Goal: Task Accomplishment & Management: Manage account settings

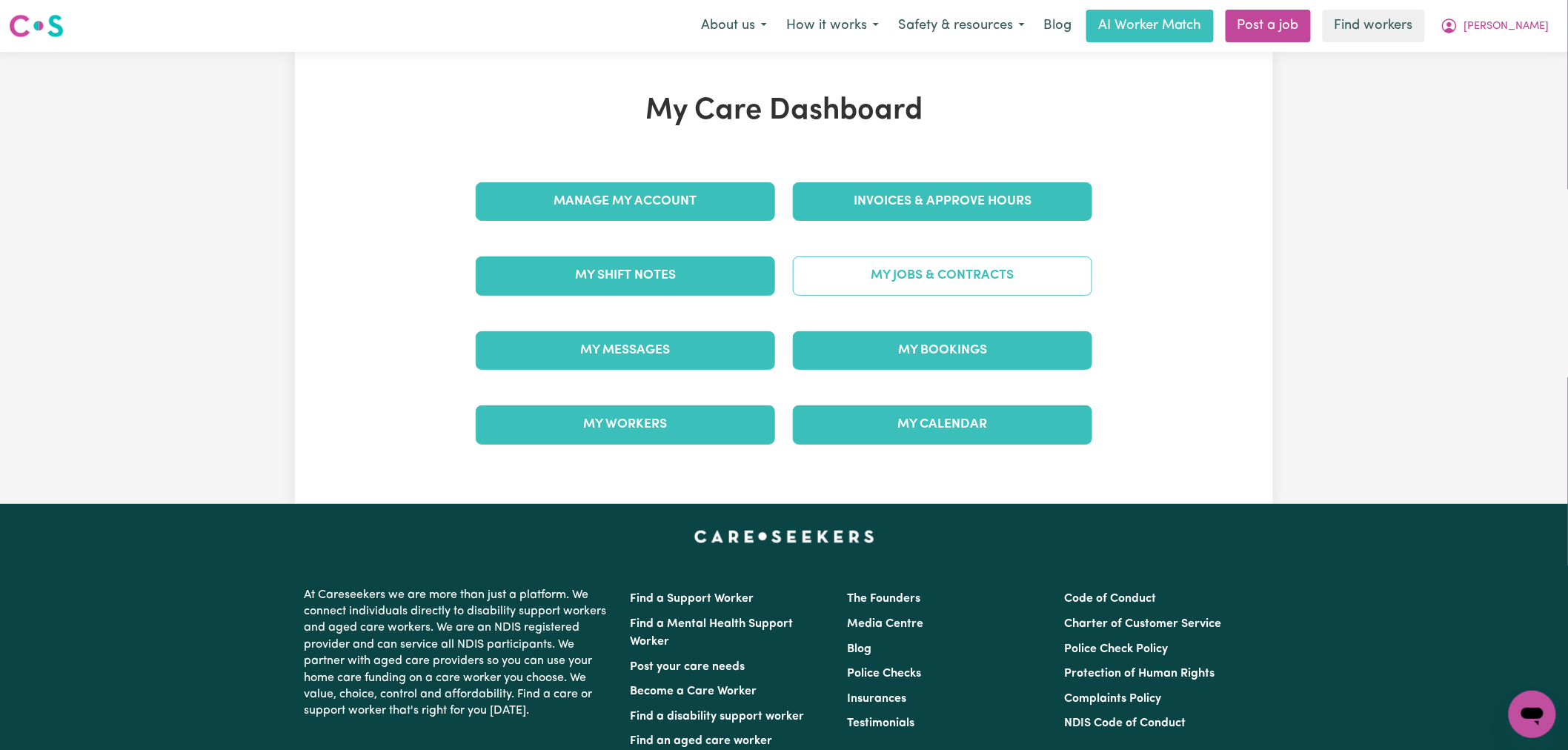
click at [975, 283] on link "My Jobs & Contracts" at bounding box center [943, 275] width 299 height 39
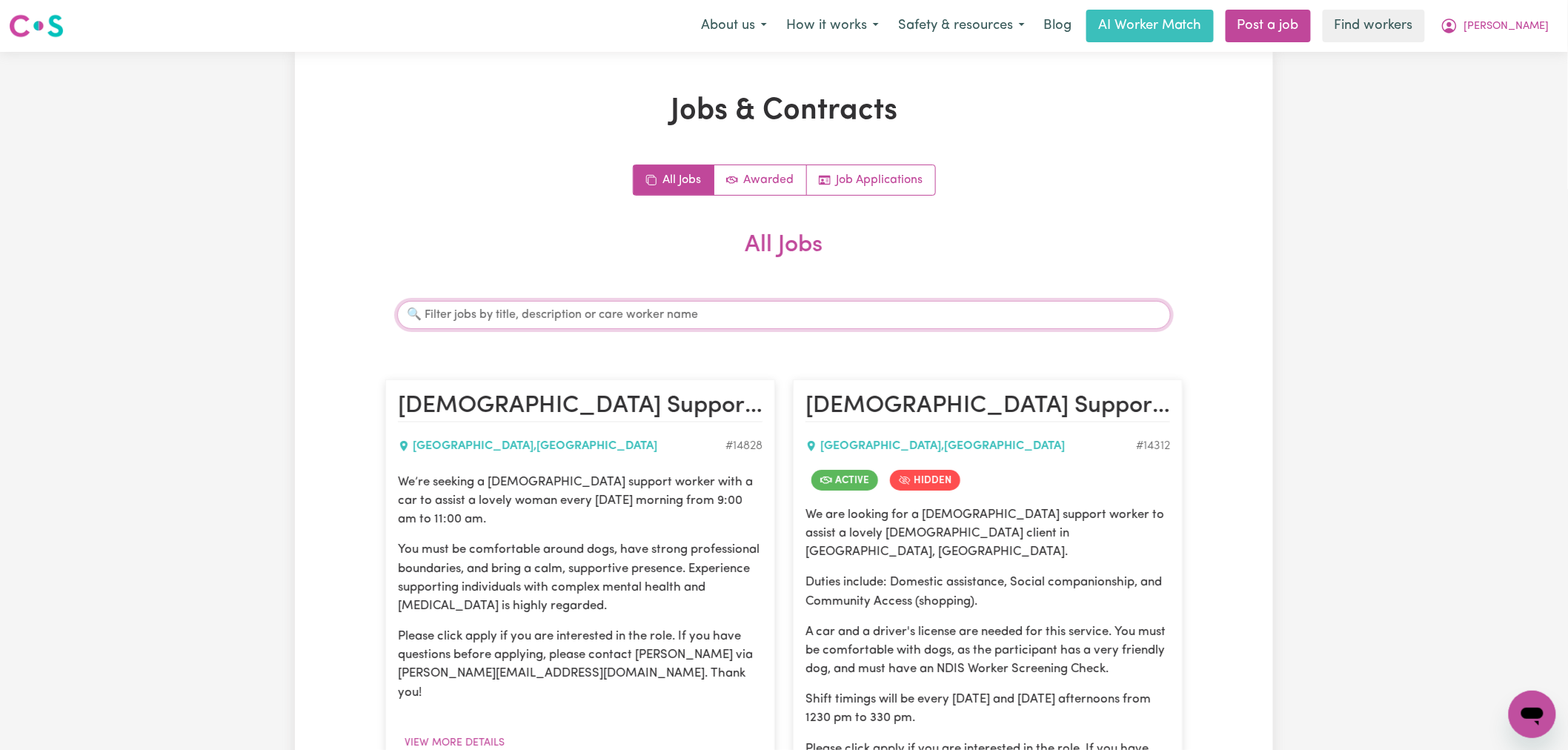
drag, startPoint x: 612, startPoint y: 302, endPoint x: 605, endPoint y: 306, distance: 8.1
click at [612, 302] on input "Search jobs" at bounding box center [784, 315] width 773 height 28
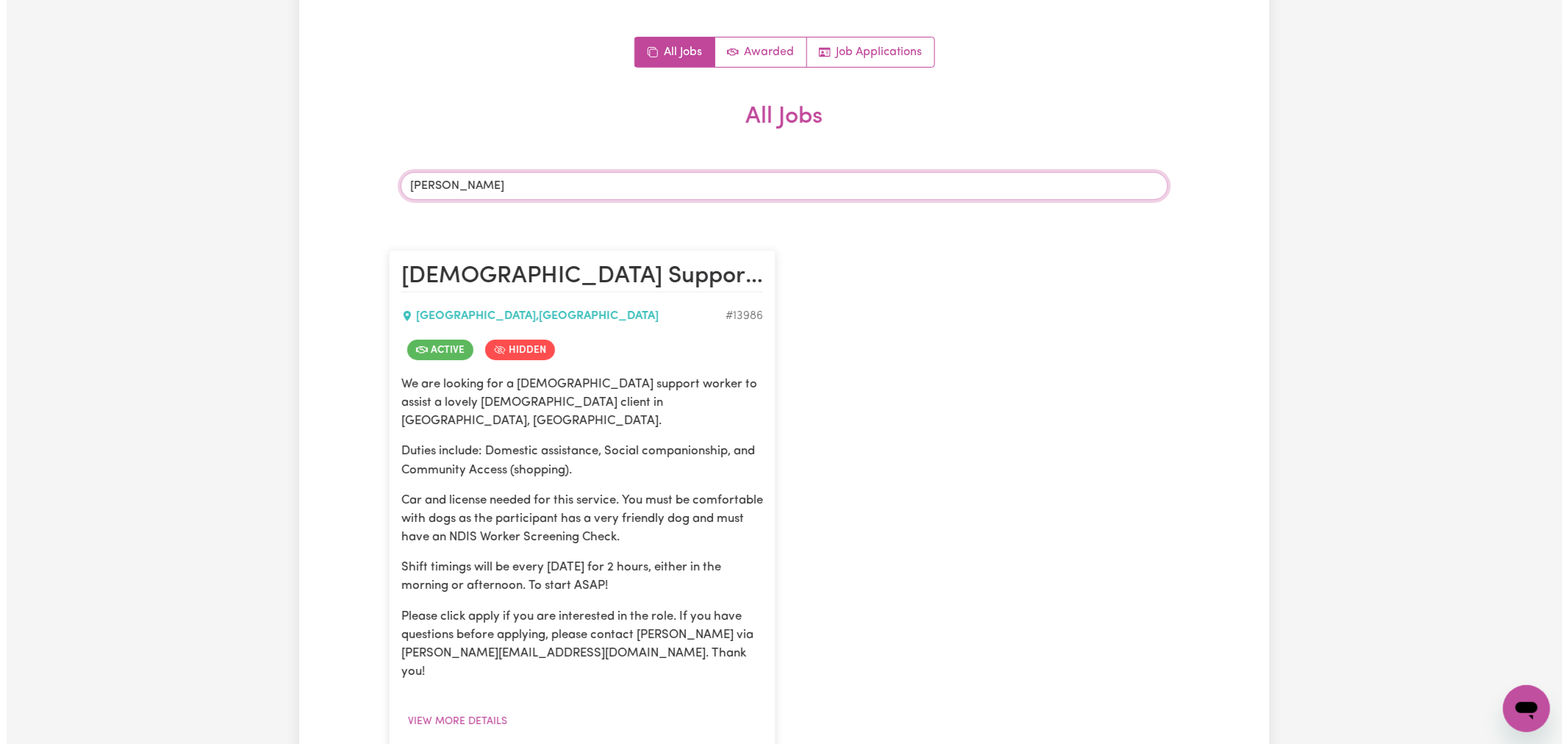
scroll to position [408, 0]
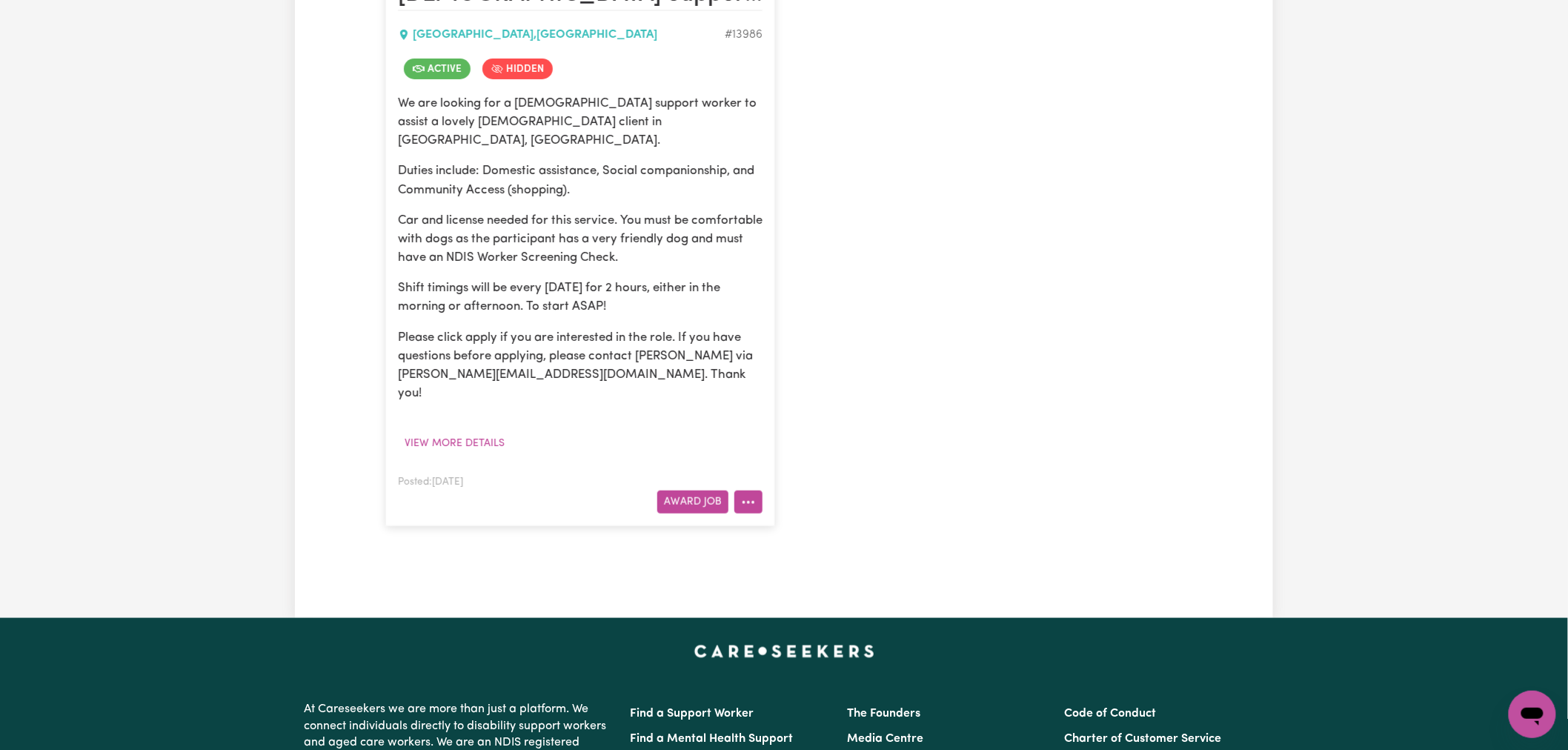
type input "tina"
click at [752, 495] on icon "More options" at bounding box center [748, 502] width 14 height 14
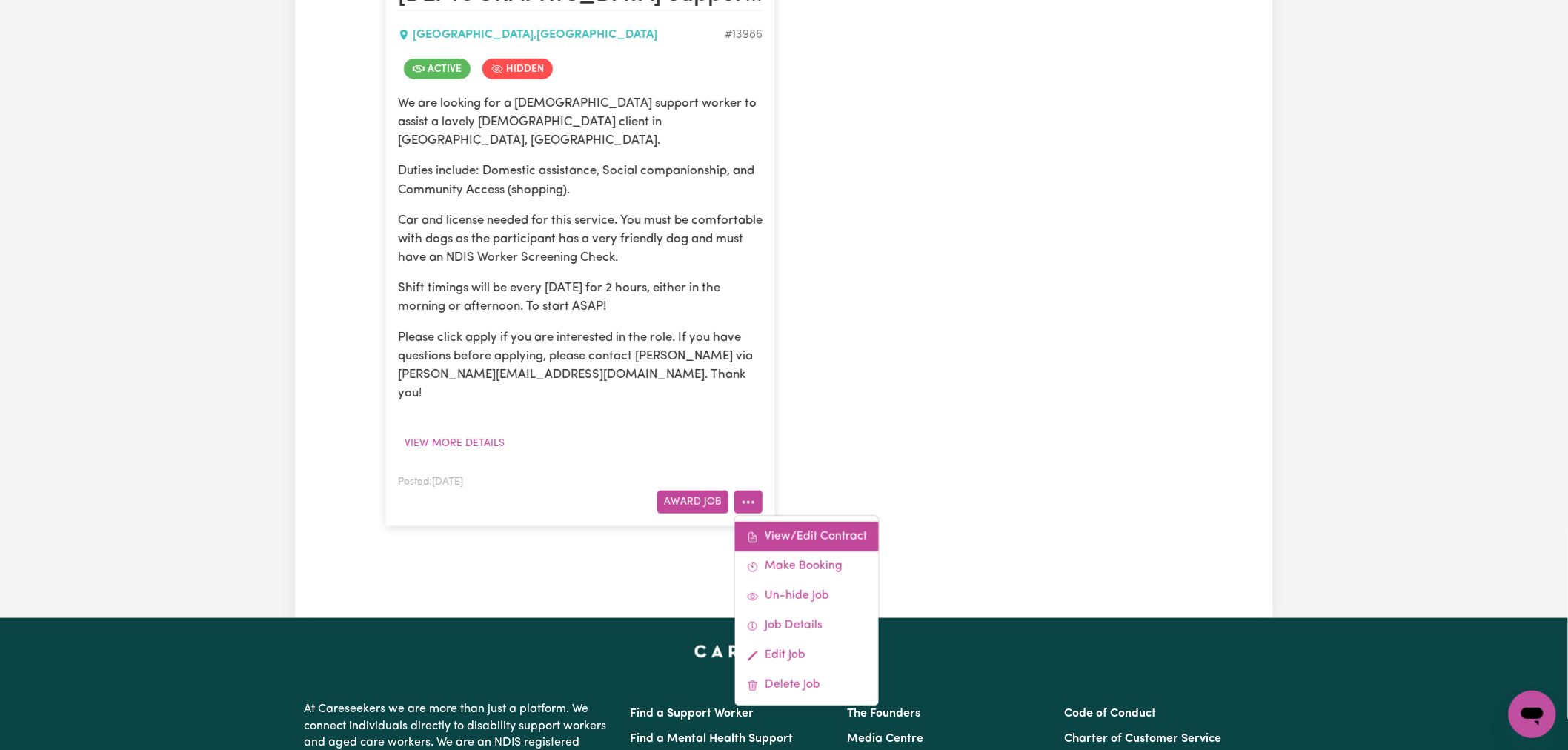
click at [840, 523] on link "View/Edit Contract" at bounding box center [807, 537] width 144 height 30
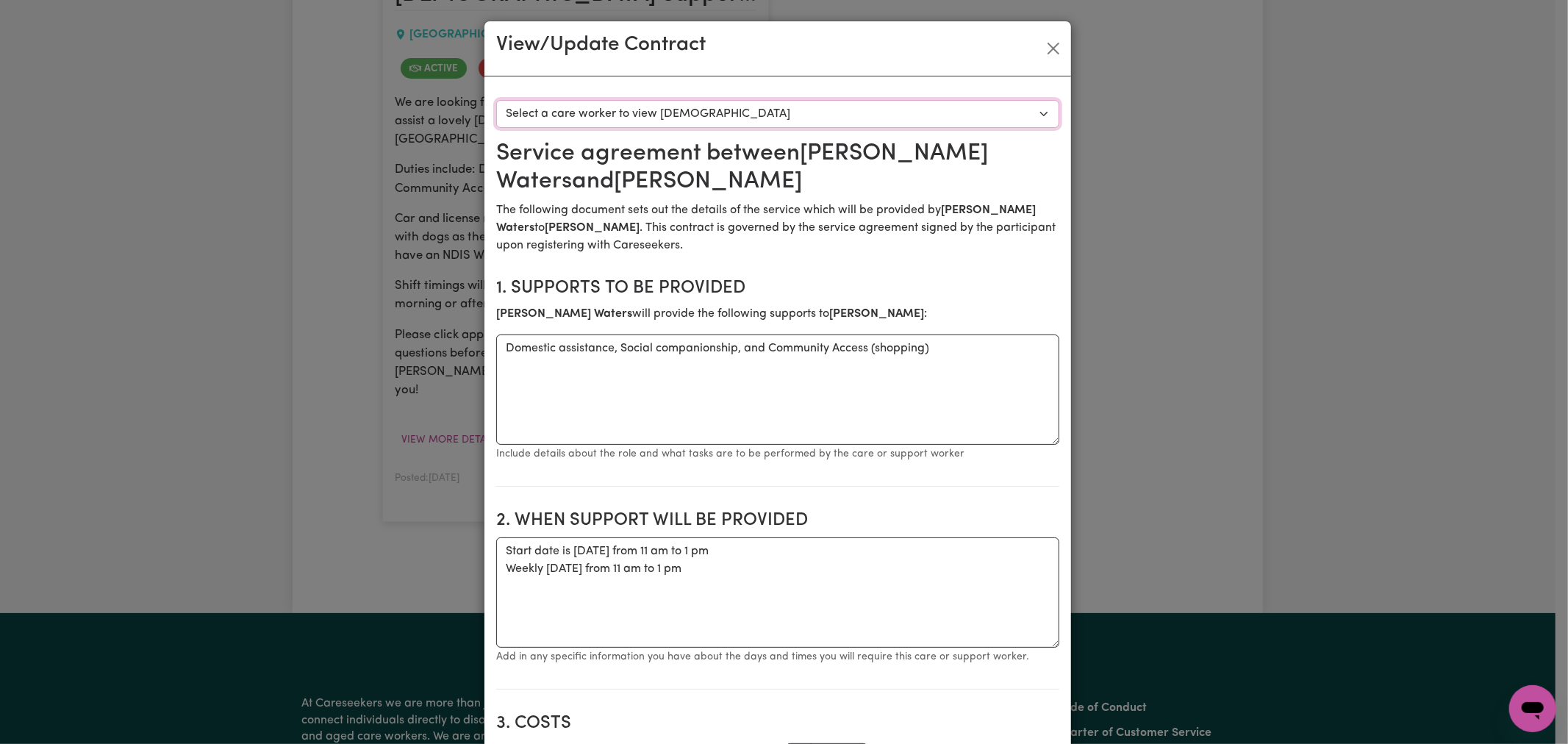
click at [734, 106] on select "Select a care worker to view contract #10050 - Tina Waters (contract accepted)" at bounding box center [778, 114] width 563 height 28
select select "9662"
click at [496, 100] on select "Select a care worker to view contract #10050 - Tina Waters (contract accepted)" at bounding box center [778, 114] width 563 height 28
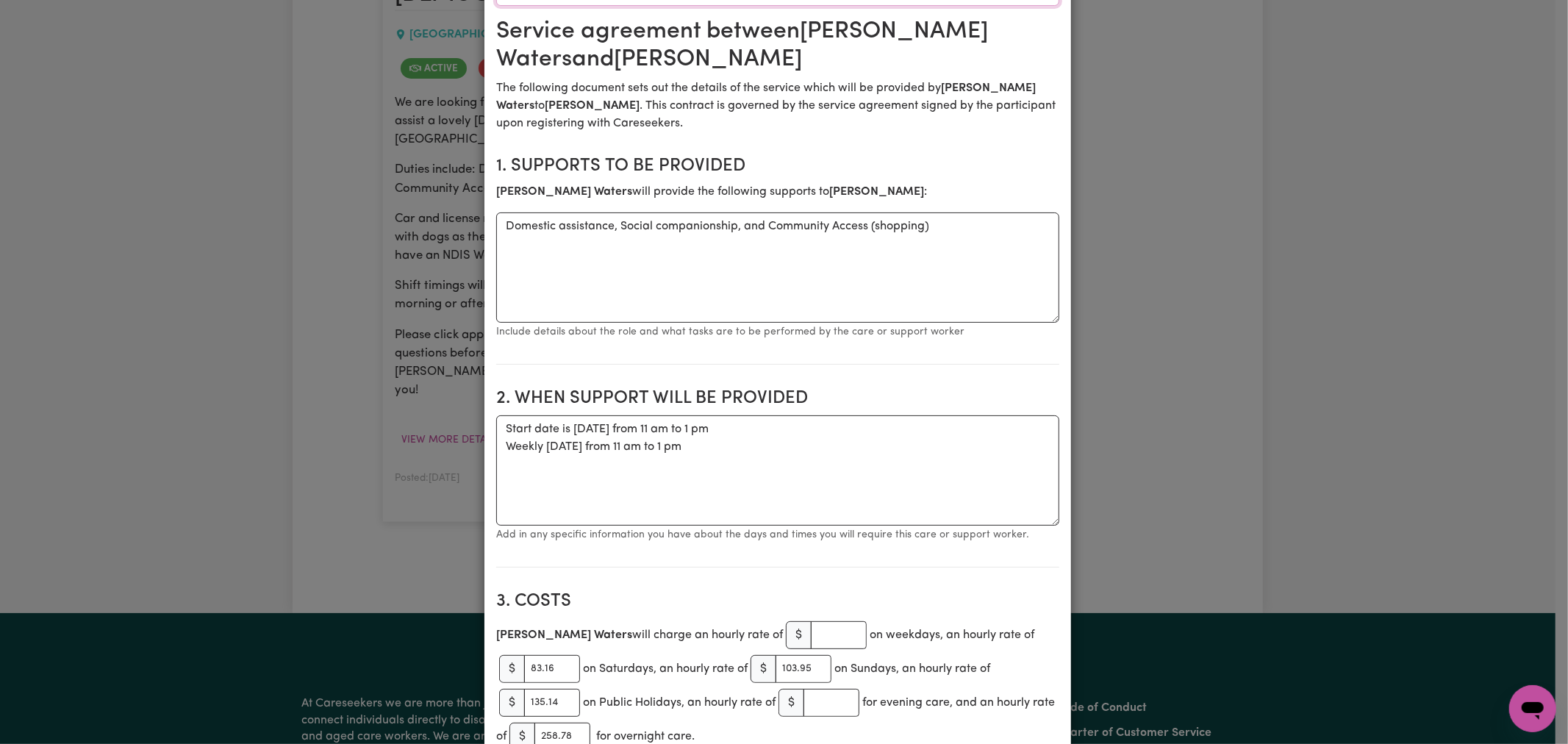
scroll to position [245, 0]
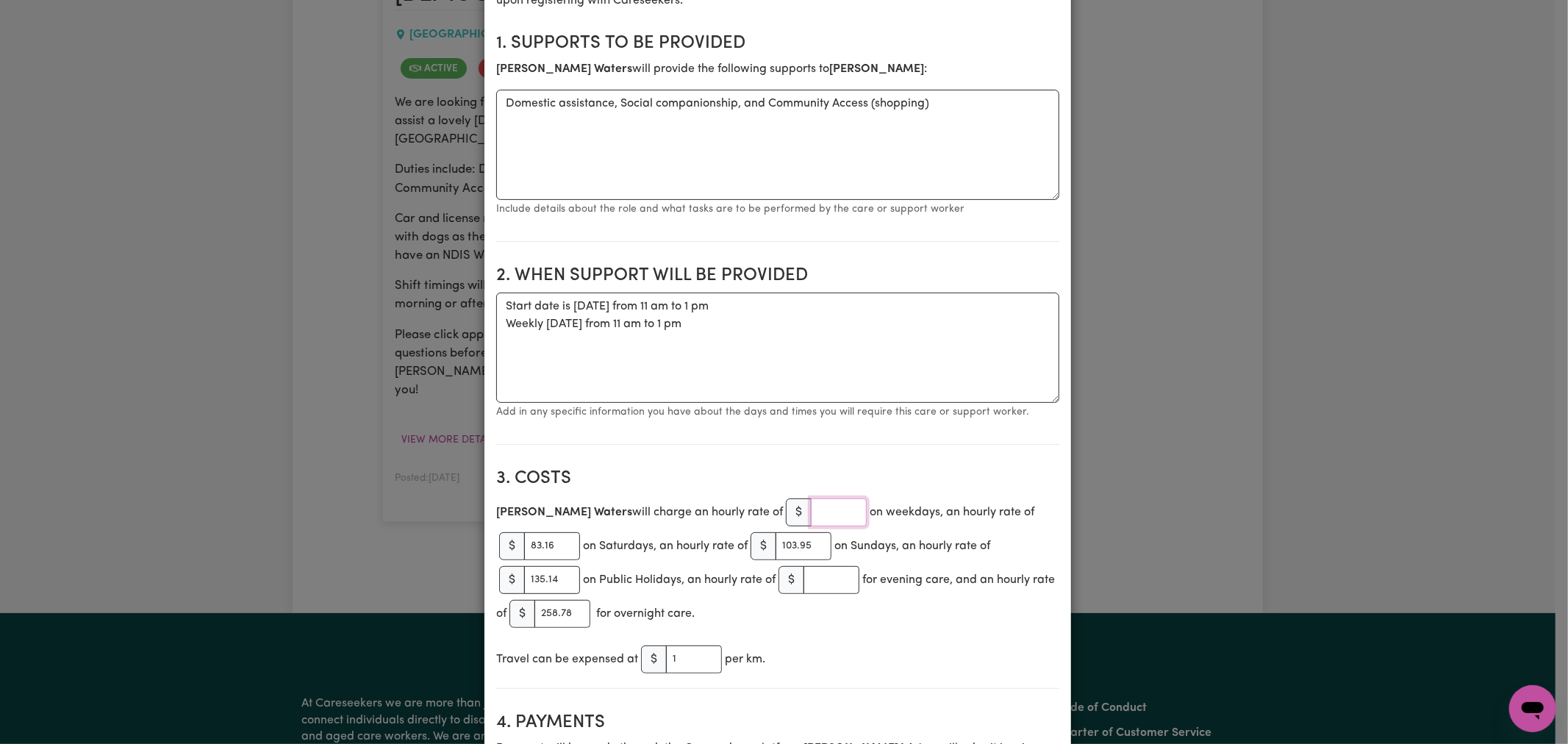
click at [811, 513] on input "number" at bounding box center [839, 512] width 55 height 28
paste input "61.07"
type input "61.07"
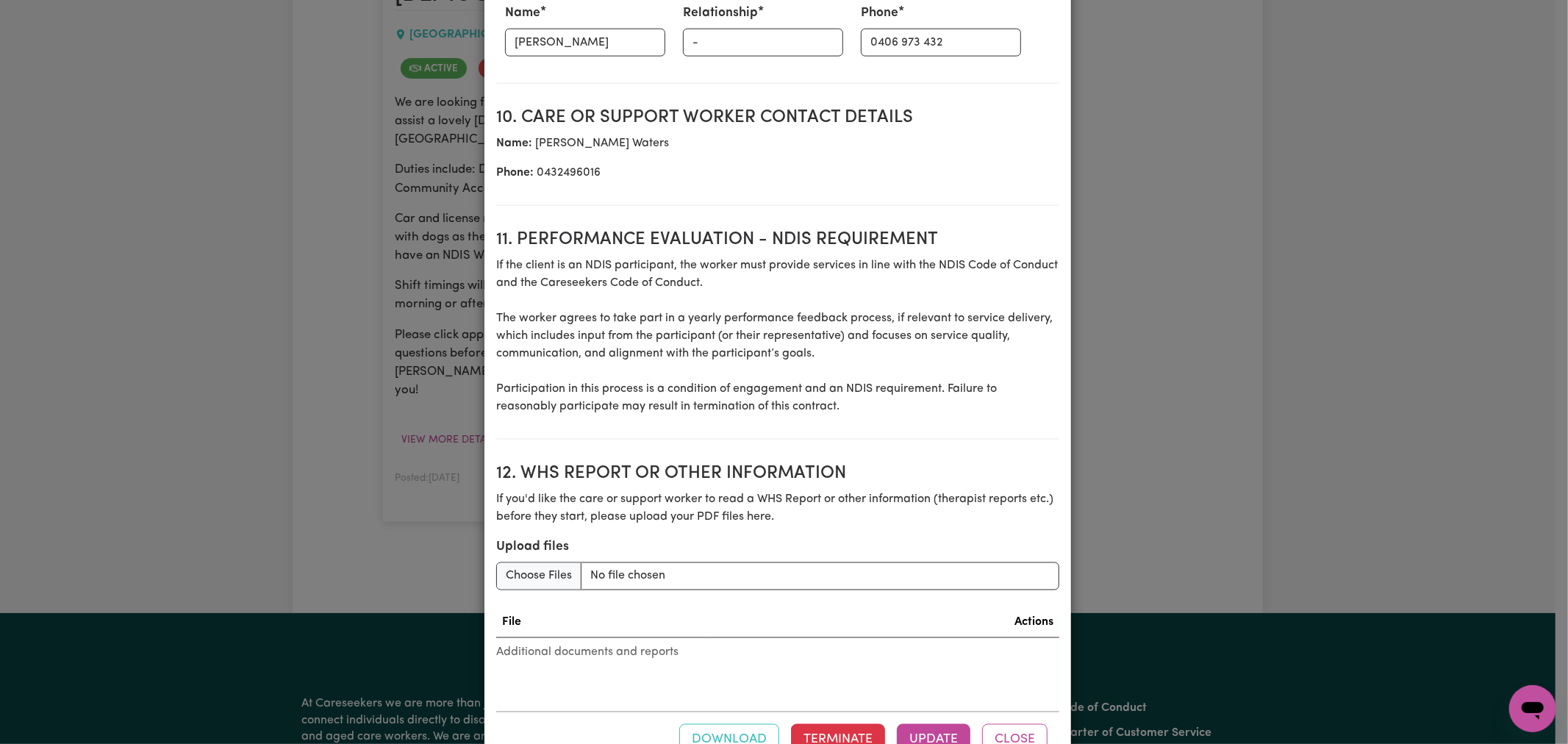
scroll to position [1856, 0]
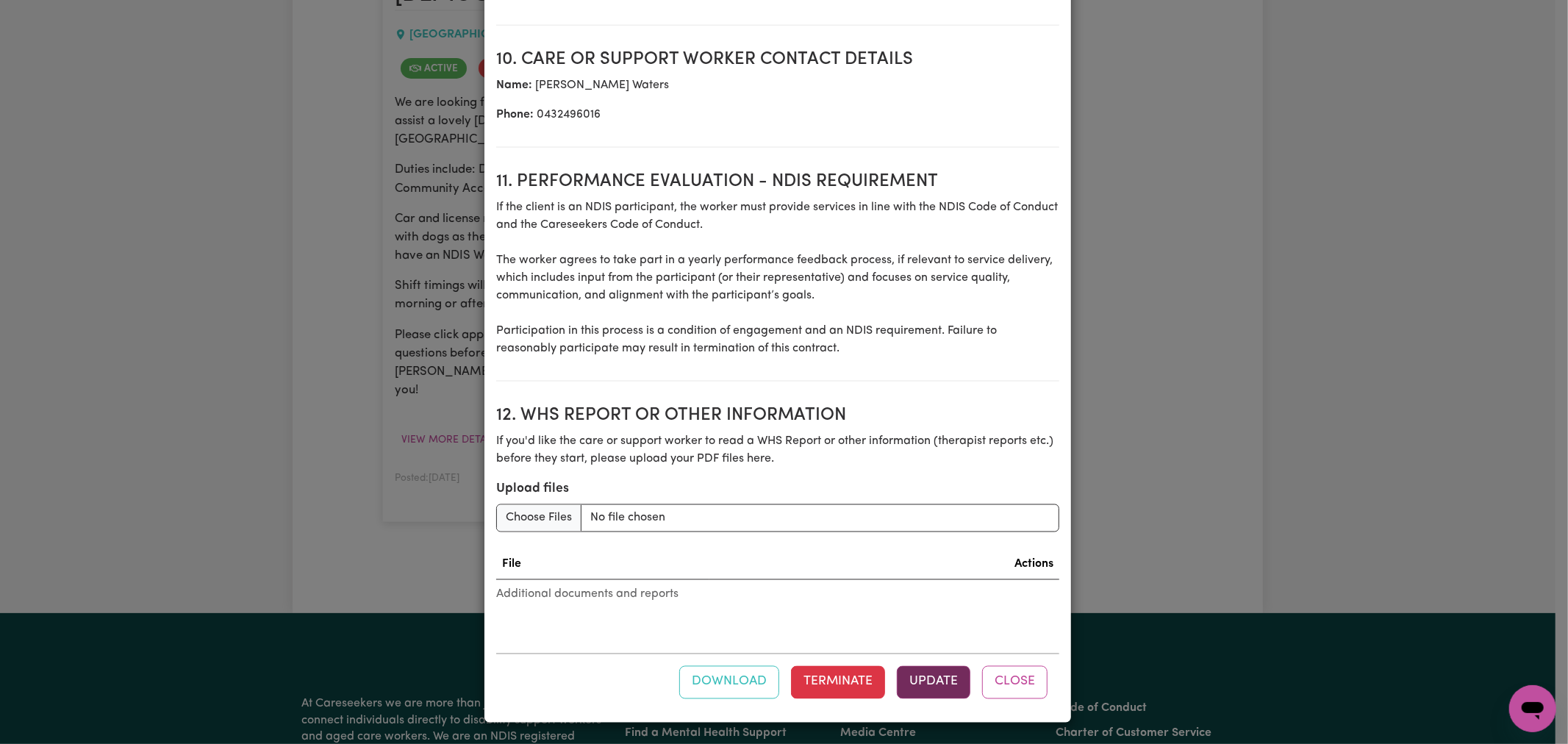
click at [935, 681] on button "Update" at bounding box center [933, 682] width 73 height 32
